Goal: Go to known website: Access a specific website the user already knows

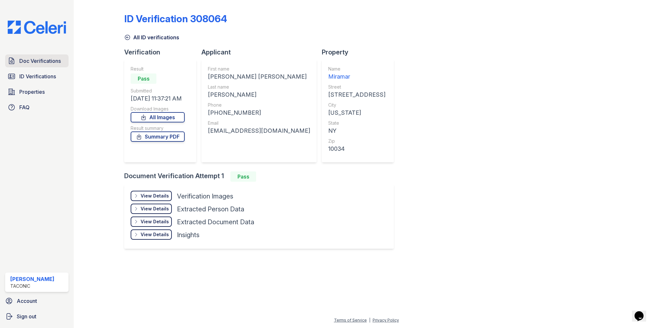
click at [30, 59] on span "Doc Verifications" at bounding box center [40, 61] width 42 height 8
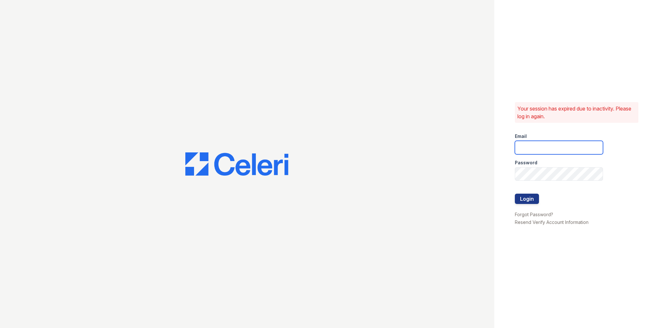
type input "tomel.lucas@corcoran.com"
click at [524, 196] on button "Login" at bounding box center [527, 198] width 24 height 10
